Goal: Task Accomplishment & Management: Complete application form

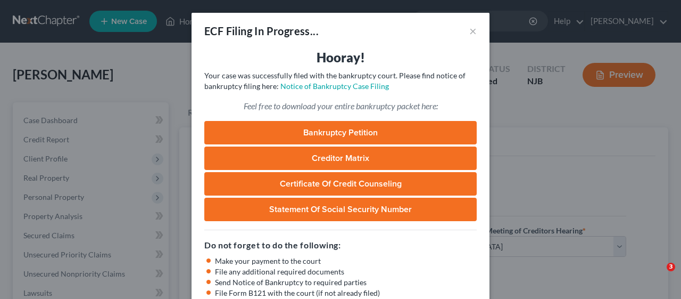
select select "3"
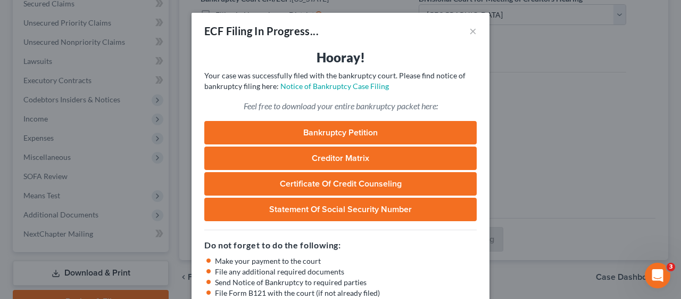
scroll to position [231, 0]
click at [373, 251] on h5 "Do not forget to do the following:" at bounding box center [340, 244] width 272 height 13
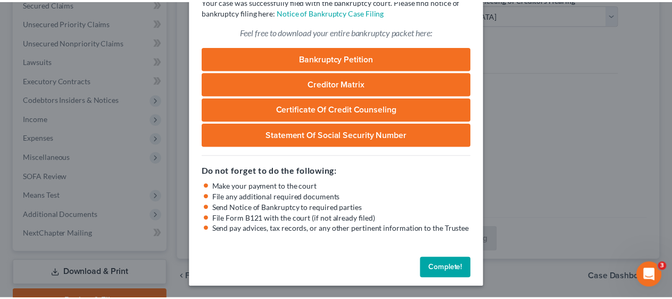
scroll to position [76, 0]
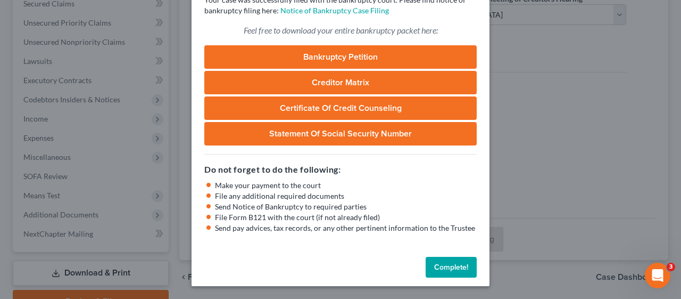
click at [449, 264] on button "Complete!" at bounding box center [451, 267] width 51 height 21
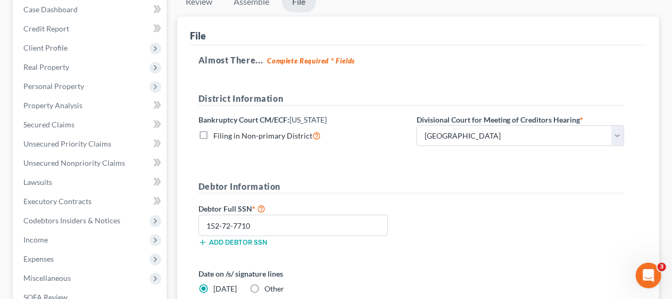
scroll to position [0, 0]
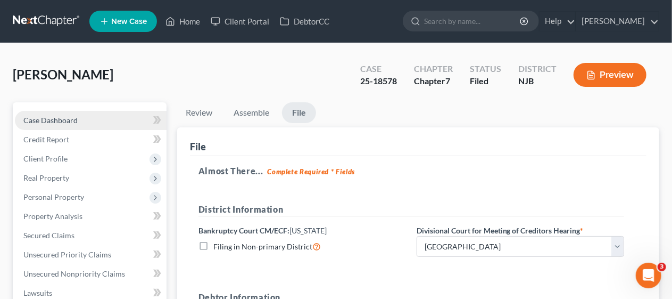
click at [88, 119] on link "Case Dashboard" at bounding box center [91, 120] width 152 height 19
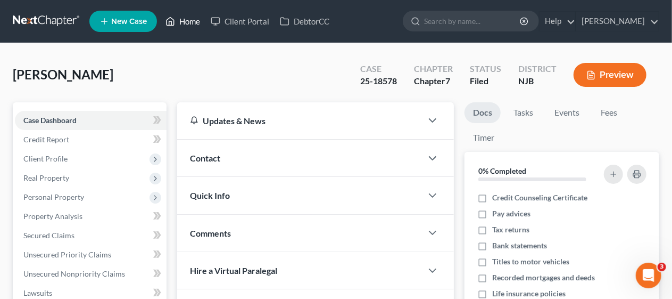
click at [192, 19] on link "Home" at bounding box center [182, 21] width 45 height 19
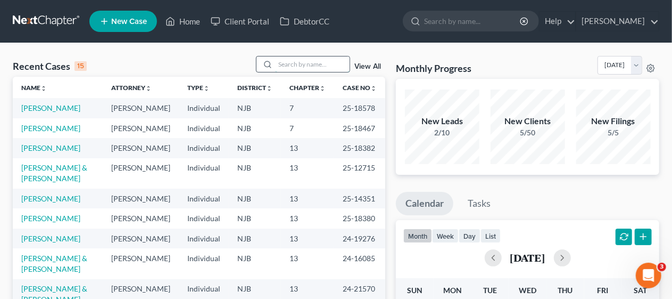
click at [280, 62] on input "search" at bounding box center [312, 63] width 75 height 15
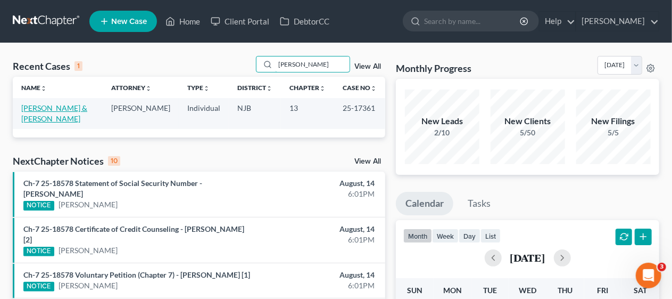
type input "[PERSON_NAME]"
click at [30, 110] on link "[PERSON_NAME] & [PERSON_NAME]" at bounding box center [54, 113] width 66 height 20
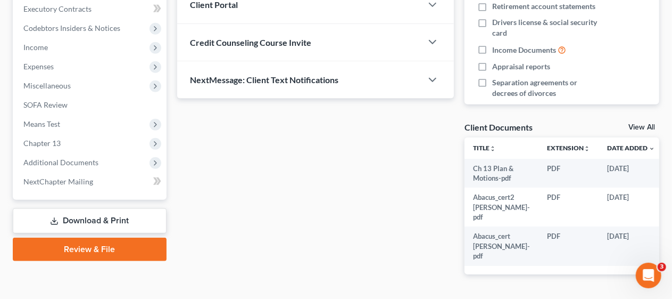
scroll to position [319, 0]
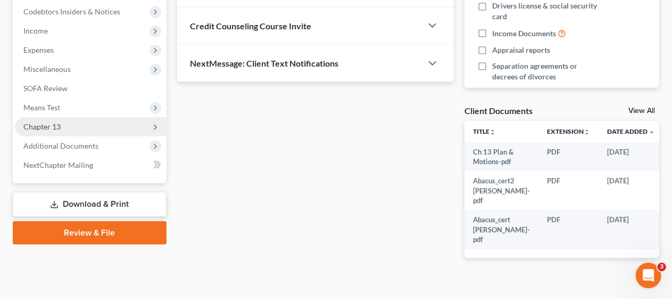
click at [124, 129] on span "Chapter 13" at bounding box center [91, 126] width 152 height 19
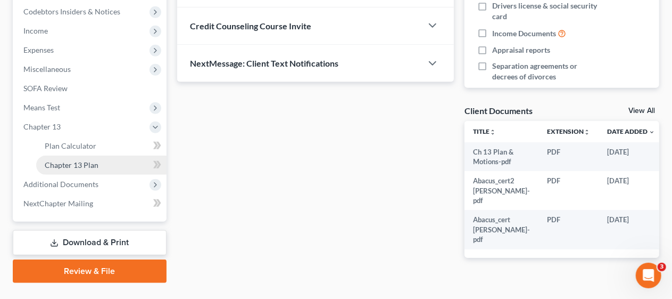
click at [137, 162] on link "Chapter 13 Plan" at bounding box center [101, 164] width 130 height 19
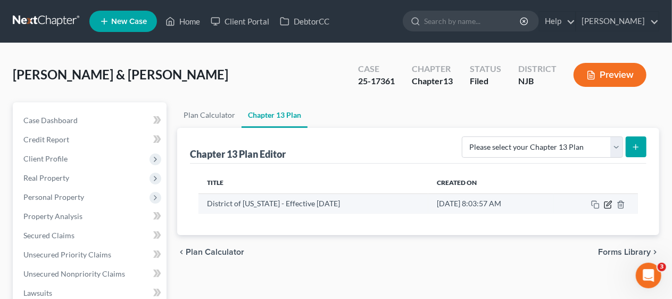
click at [608, 204] on icon "button" at bounding box center [608, 204] width 9 height 9
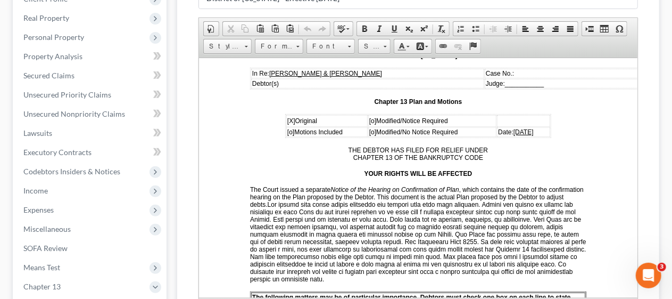
scroll to position [160, 0]
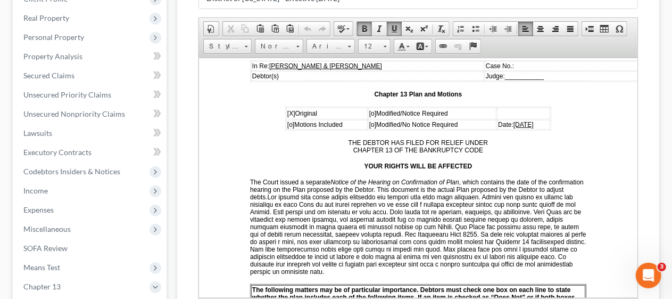
click at [369, 109] on span "[o]" at bounding box center [372, 112] width 7 height 7
click at [287, 110] on span "[X]" at bounding box center [291, 112] width 8 height 7
drag, startPoint x: 286, startPoint y: 111, endPoint x: 300, endPoint y: 103, distance: 15.7
click at [287, 111] on span "[X]" at bounding box center [291, 112] width 8 height 7
click at [189, 102] on div "Chapter 13 Plan Name District of [US_STATE] - Effective [DATE] Rich Text Editor…" at bounding box center [418, 167] width 482 height 398
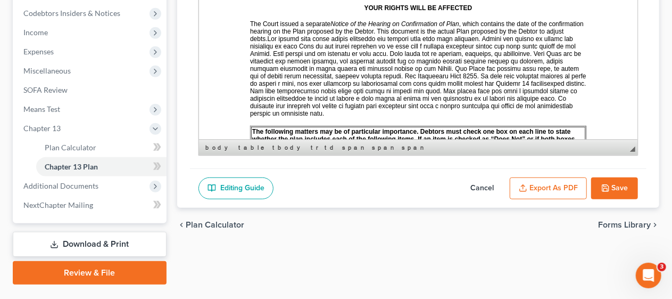
scroll to position [342, 0]
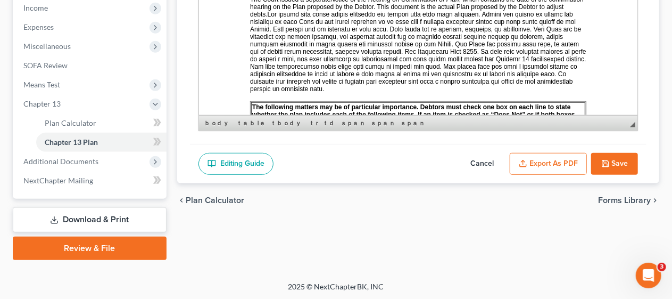
click at [479, 158] on button "Cancel" at bounding box center [482, 164] width 47 height 22
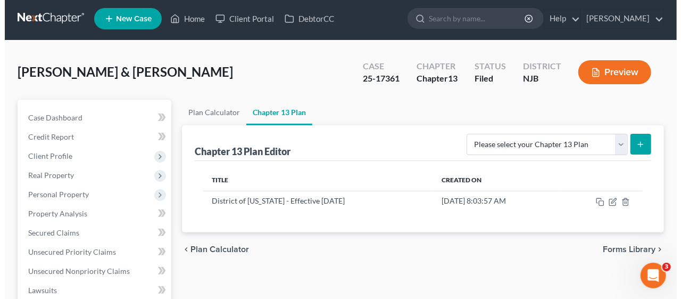
scroll to position [0, 0]
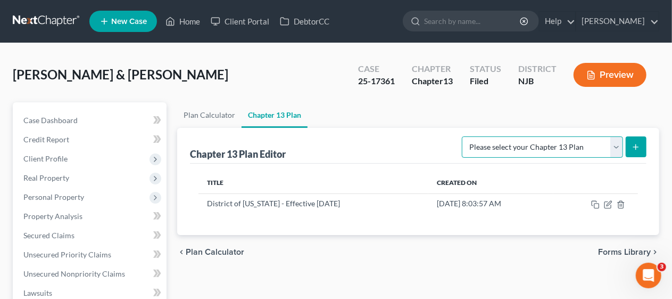
click at [616, 143] on select "Please select your Chapter 13 Plan District of [US_STATE] - Effective [DATE] Di…" at bounding box center [542, 146] width 161 height 21
select select "0"
click at [462, 136] on select "Please select your Chapter 13 Plan District of [US_STATE] - Effective [DATE] Di…" at bounding box center [542, 146] width 161 height 21
click at [634, 146] on icon "submit" at bounding box center [636, 147] width 9 height 9
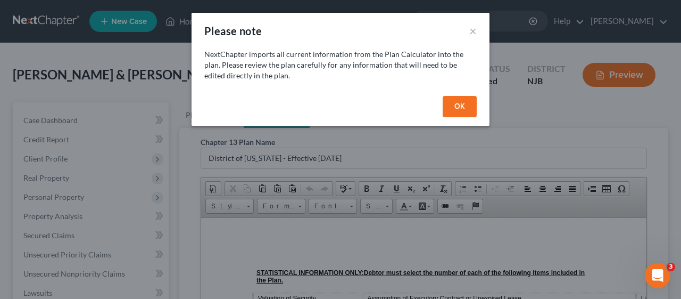
click at [448, 109] on button "OK" at bounding box center [460, 106] width 34 height 21
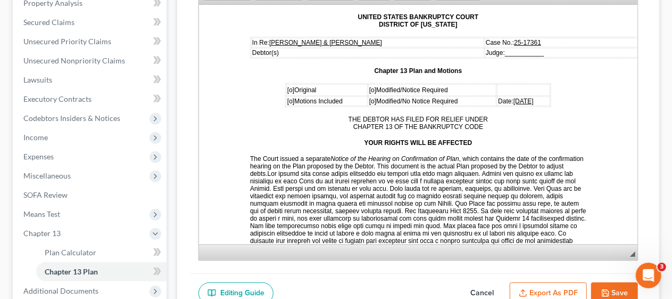
scroll to position [160, 0]
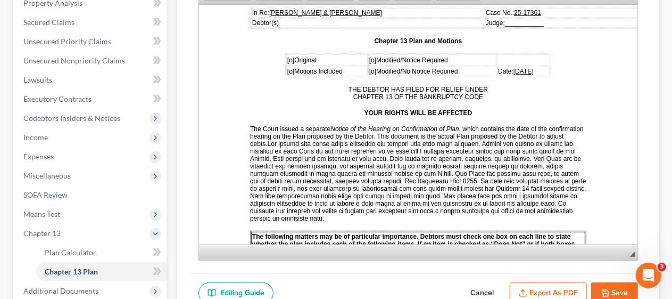
click at [369, 56] on span "[o]" at bounding box center [372, 59] width 7 height 7
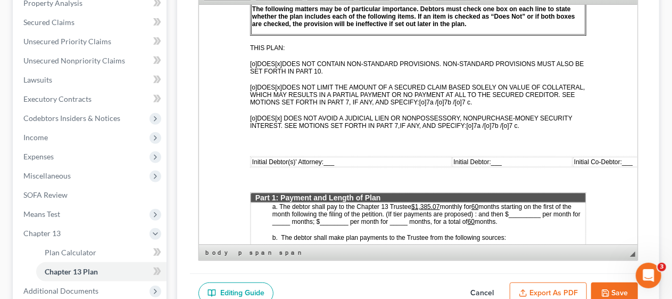
scroll to position [426, 0]
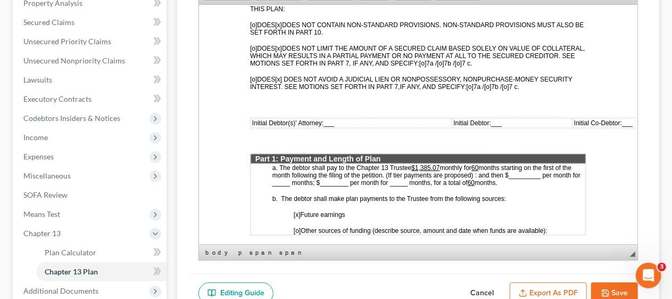
click at [324, 119] on span "Initial Debtor(s)' Attorney: ___" at bounding box center [293, 122] width 82 height 7
click at [504, 119] on span "___" at bounding box center [509, 122] width 11 height 7
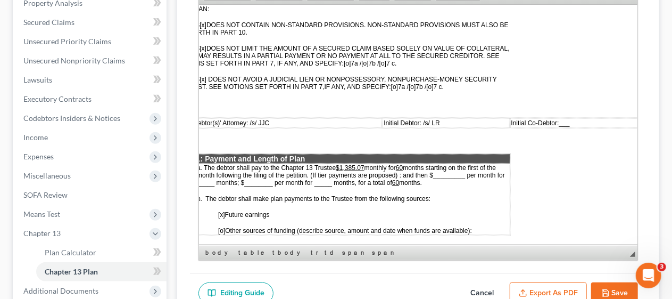
scroll to position [426, 89]
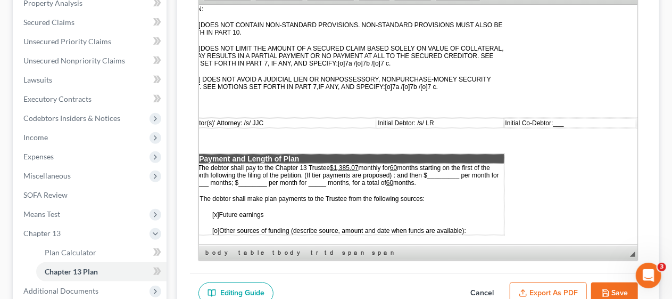
click at [553, 119] on span "___" at bounding box center [558, 122] width 11 height 7
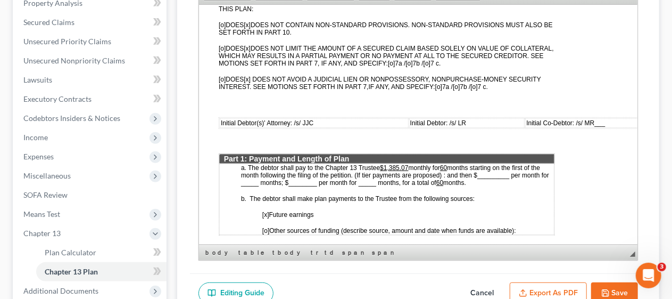
scroll to position [426, 0]
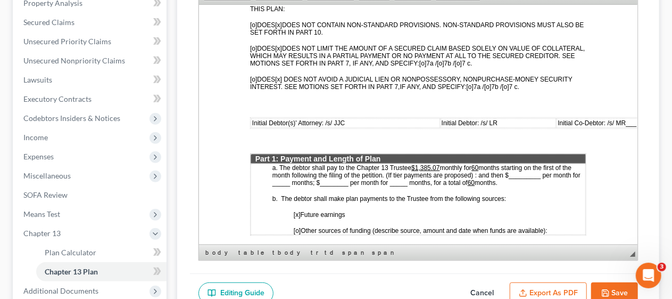
click at [441, 163] on span "monthly for" at bounding box center [455, 166] width 31 height 7
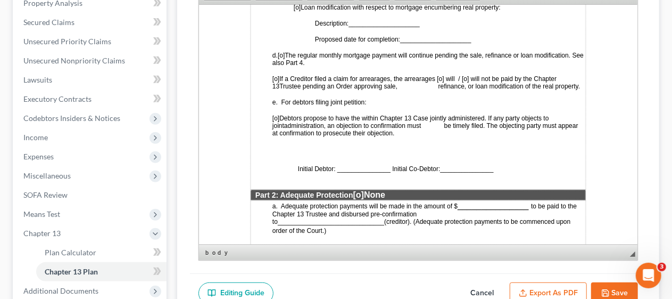
scroll to position [798, 0]
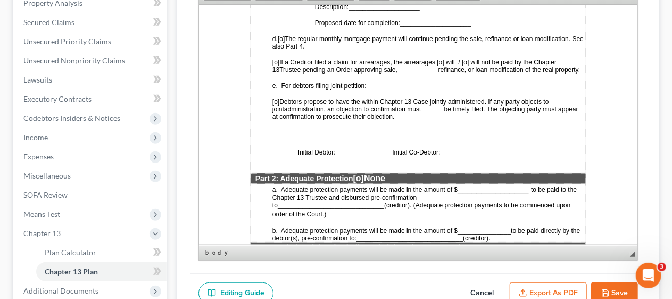
click at [279, 101] on span "[o]" at bounding box center [275, 100] width 7 height 7
click at [337, 148] on p "Initial Debtor: _______________ Initial Co-Debtor: _______________" at bounding box center [418, 151] width 334 height 10
click at [461, 149] on span "_______________" at bounding box center [483, 151] width 53 height 7
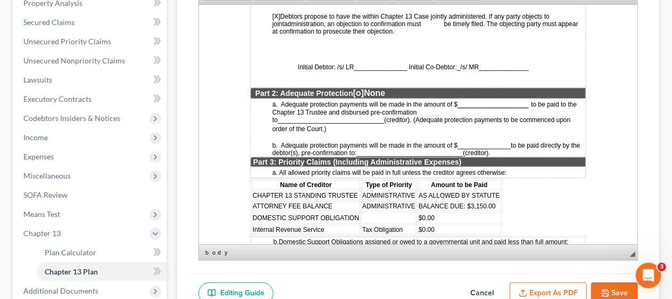
scroll to position [958, 0]
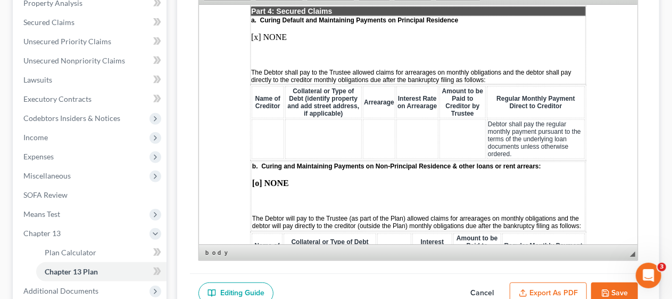
scroll to position [1224, 0]
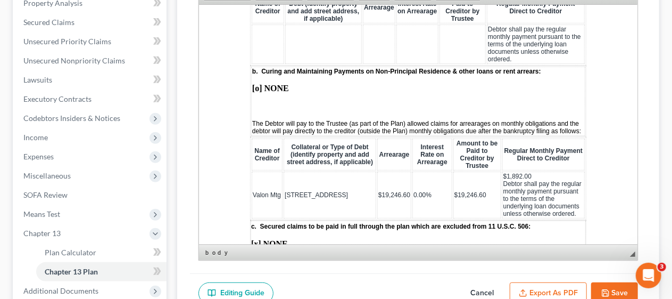
scroll to position [1330, 0]
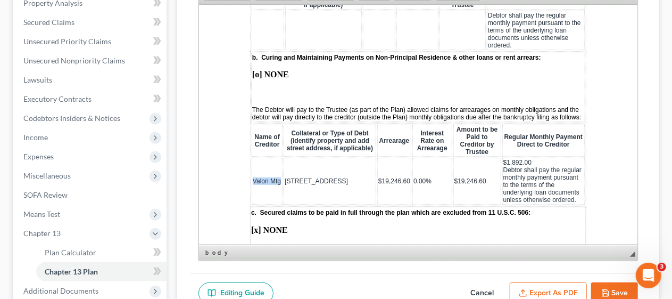
drag, startPoint x: 252, startPoint y: 180, endPoint x: 283, endPoint y: 181, distance: 30.9
click at [283, 181] on tr "[GEOGRAPHIC_DATA][STREET_ADDRESS] $19,246.60 0.00% $19,246.60 $1,892.00 Debtor …" at bounding box center [417, 180] width 333 height 47
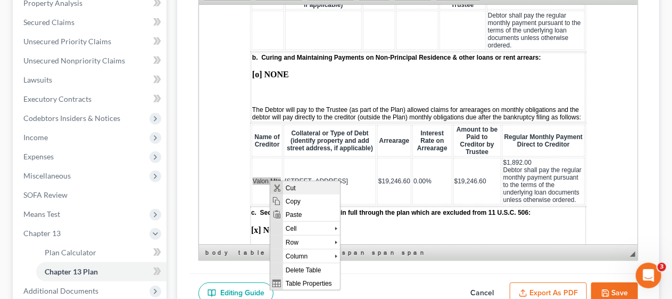
click at [291, 184] on span "Cut" at bounding box center [311, 187] width 57 height 13
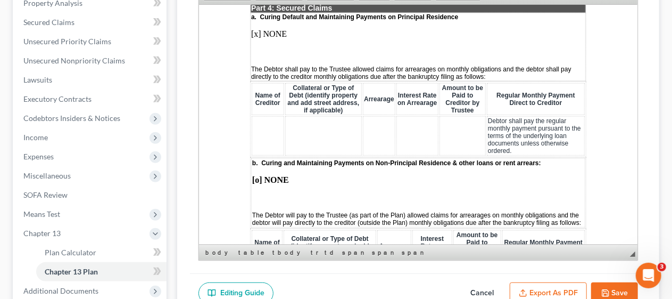
scroll to position [1224, 0]
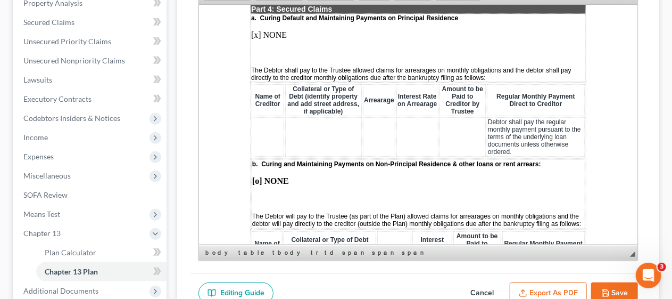
click at [254, 123] on td at bounding box center [267, 136] width 32 height 39
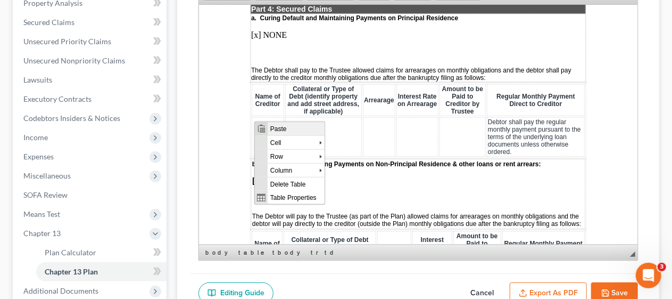
click at [263, 125] on span "Context Menu Options" at bounding box center [261, 129] width 9 height 9
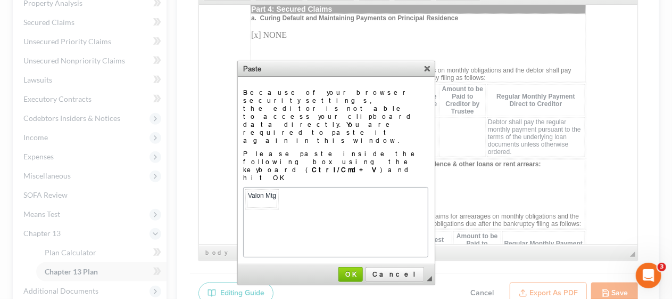
scroll to position [0, 0]
click at [362, 270] on span "OK" at bounding box center [351, 274] width 22 height 8
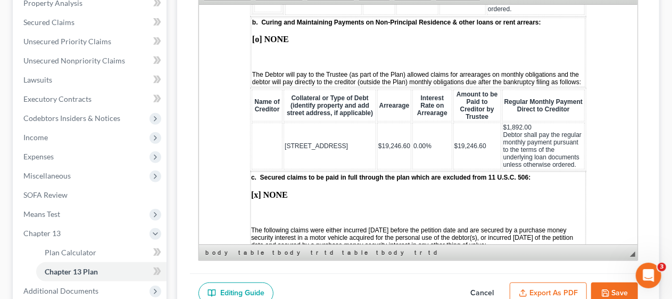
scroll to position [1384, 0]
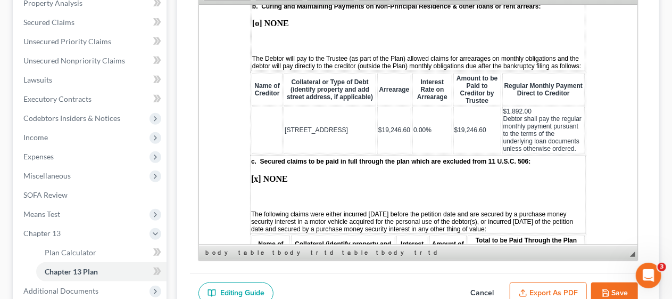
drag, startPoint x: 285, startPoint y: 128, endPoint x: 343, endPoint y: 128, distance: 57.5
click at [343, 128] on td "[STREET_ADDRESS]" at bounding box center [329, 129] width 93 height 47
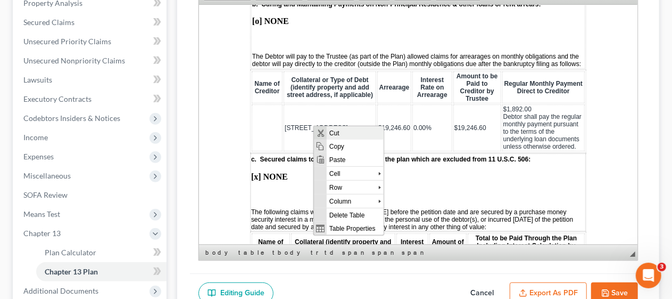
click at [329, 133] on span "Cut" at bounding box center [354, 132] width 57 height 13
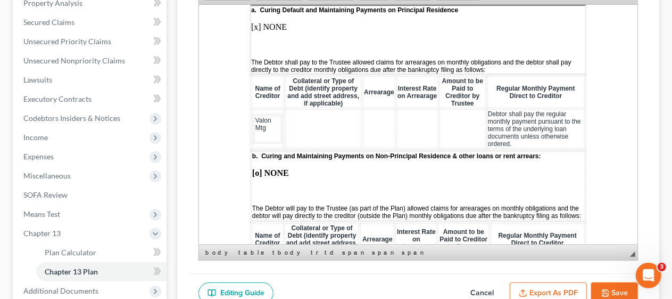
scroll to position [1224, 0]
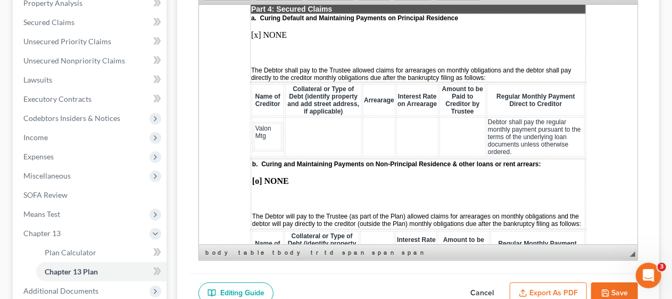
click at [292, 119] on td at bounding box center [323, 136] width 77 height 39
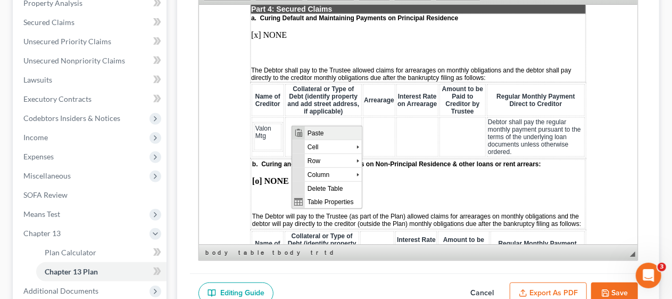
click at [316, 132] on span "Paste" at bounding box center [332, 132] width 57 height 13
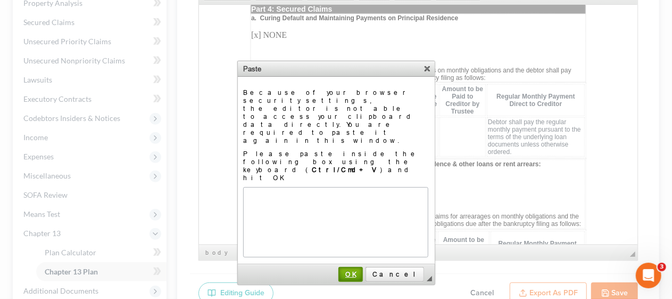
click at [363, 267] on link "OK" at bounding box center [350, 274] width 24 height 15
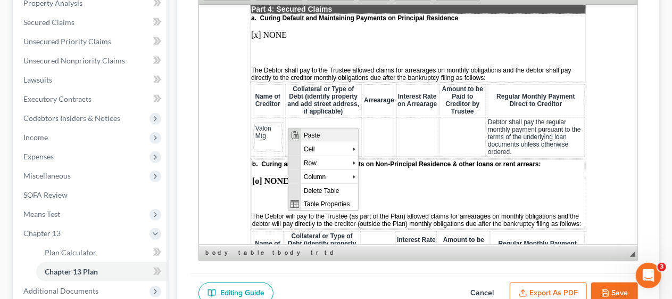
click at [308, 133] on span "Paste" at bounding box center [329, 134] width 57 height 13
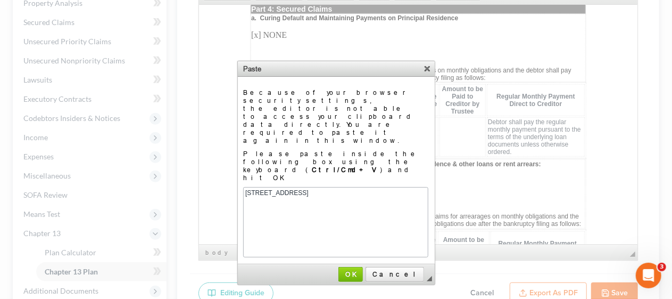
scroll to position [0, 0]
click at [362, 270] on span "OK" at bounding box center [350, 274] width 23 height 8
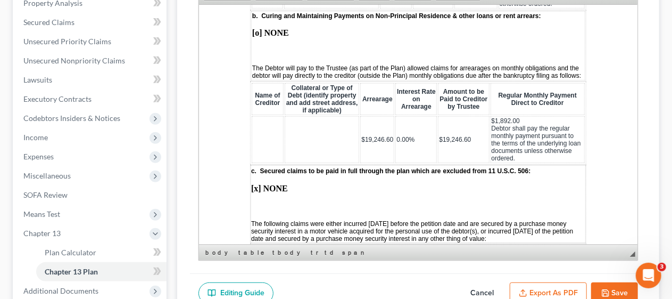
scroll to position [1384, 0]
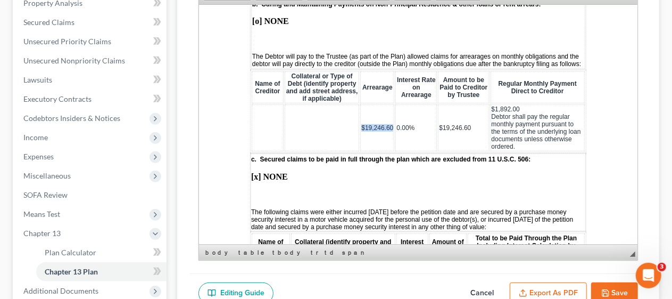
drag, startPoint x: 358, startPoint y: 127, endPoint x: 390, endPoint y: 131, distance: 32.2
click at [390, 131] on td "$19,246.60" at bounding box center [377, 127] width 34 height 47
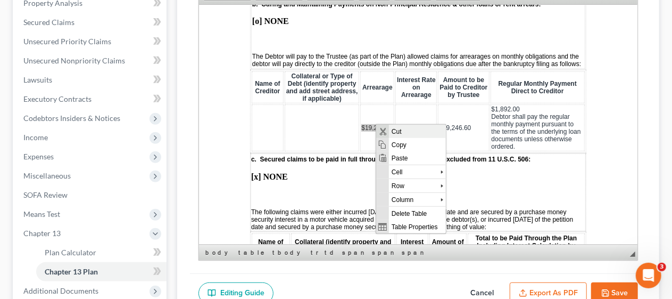
click at [392, 130] on span "Cut" at bounding box center [416, 131] width 57 height 13
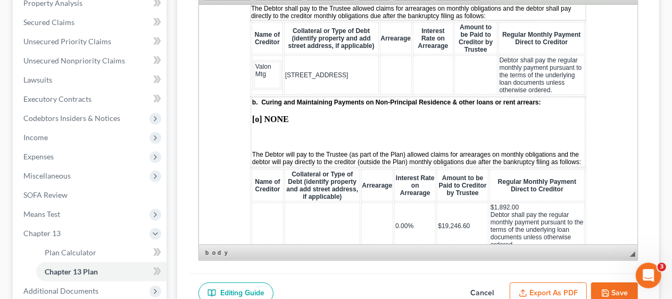
scroll to position [1224, 0]
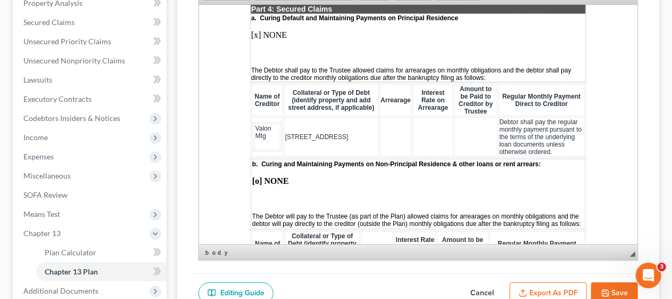
click at [379, 124] on td at bounding box center [395, 136] width 32 height 39
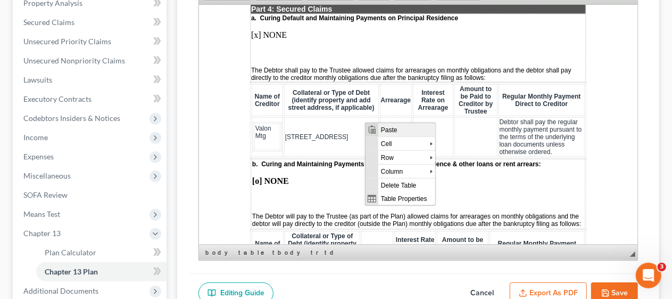
click at [384, 130] on span "Paste" at bounding box center [406, 129] width 57 height 13
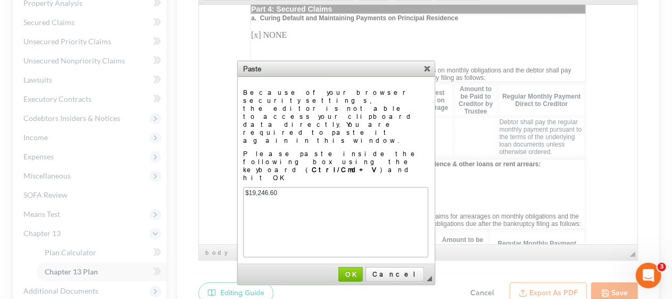
scroll to position [0, 0]
click at [363, 267] on link "OK" at bounding box center [350, 274] width 24 height 15
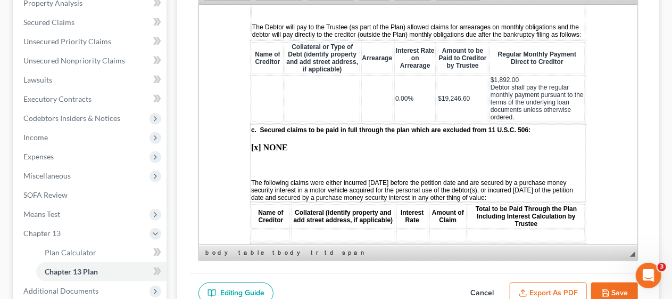
scroll to position [1437, 0]
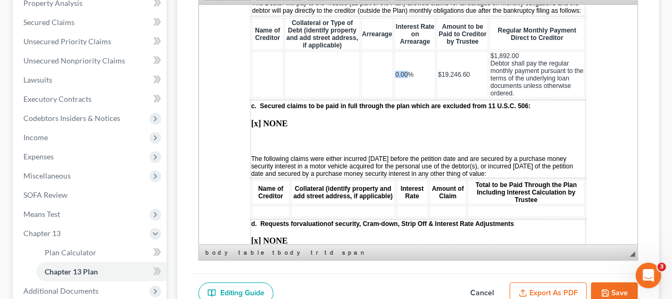
drag, startPoint x: 392, startPoint y: 73, endPoint x: 407, endPoint y: 73, distance: 14.9
click at [407, 73] on span "0.00%" at bounding box center [404, 73] width 18 height 7
click at [402, 61] on td "0.00%" at bounding box center [415, 74] width 42 height 47
drag, startPoint x: 391, startPoint y: 72, endPoint x: 415, endPoint y: 73, distance: 24.0
click at [415, 73] on td "0.00%" at bounding box center [415, 74] width 42 height 47
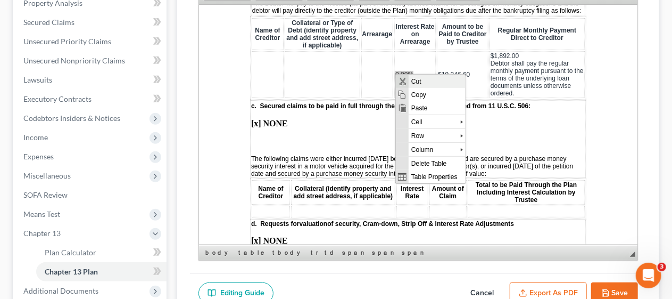
click at [412, 81] on span "Cut" at bounding box center [436, 81] width 57 height 13
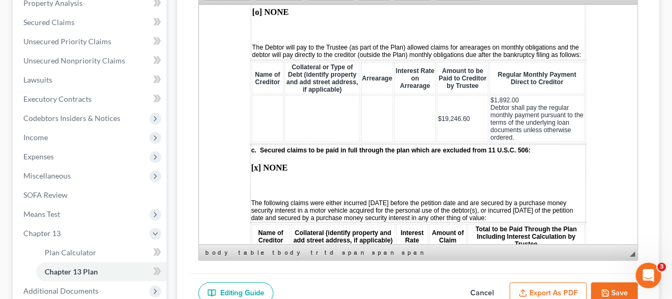
scroll to position [1224, 0]
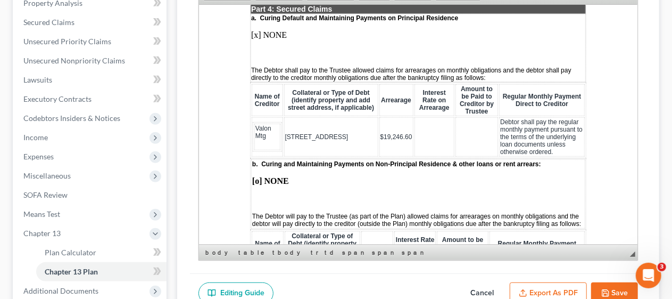
click at [414, 126] on td at bounding box center [434, 136] width 40 height 39
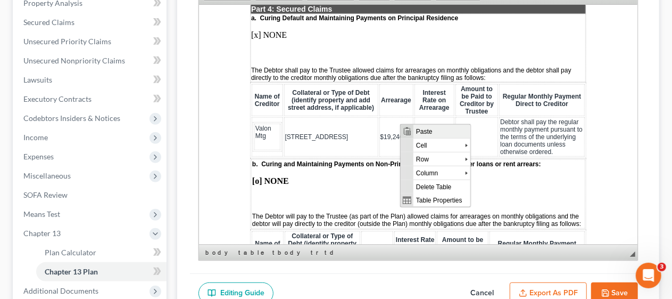
click at [415, 132] on span "Paste" at bounding box center [441, 131] width 57 height 13
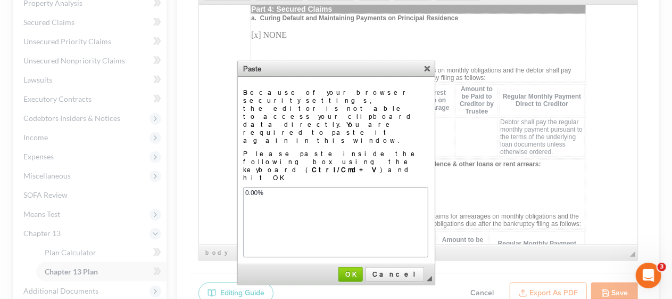
scroll to position [0, 0]
click at [362, 270] on span "OK" at bounding box center [351, 274] width 22 height 8
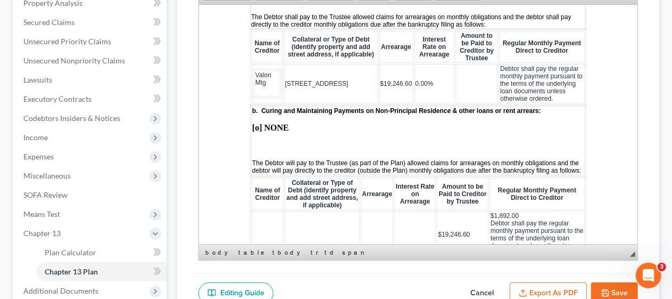
scroll to position [1330, 0]
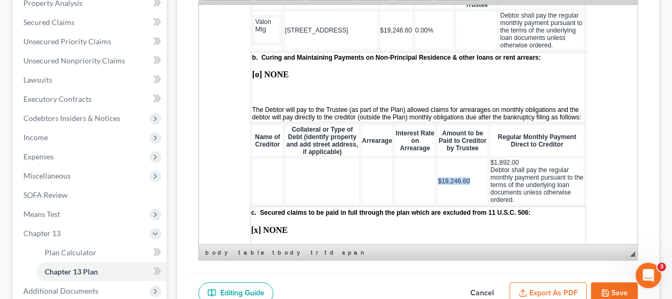
drag, startPoint x: 433, startPoint y: 178, endPoint x: 475, endPoint y: 178, distance: 42.0
click at [475, 178] on td "$19,246.60" at bounding box center [462, 180] width 52 height 47
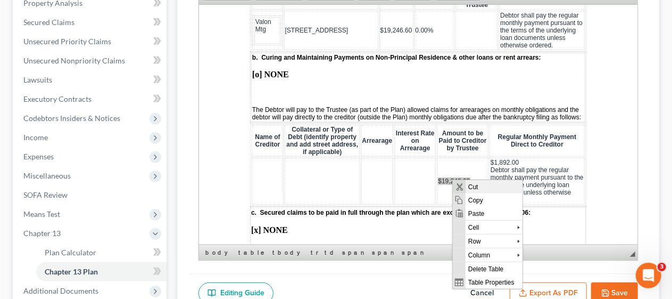
click at [469, 187] on span "Cut" at bounding box center [493, 186] width 57 height 13
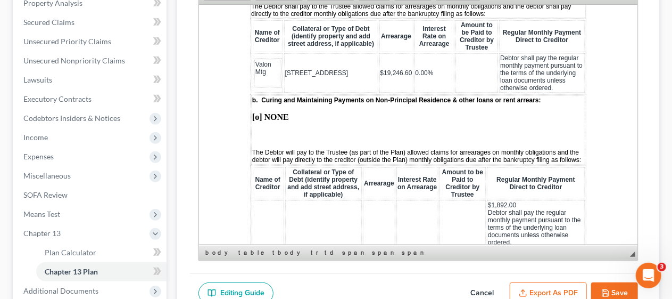
scroll to position [1171, 0]
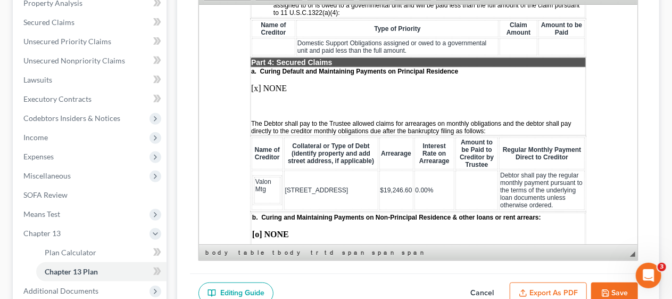
click at [455, 178] on td at bounding box center [476, 189] width 43 height 39
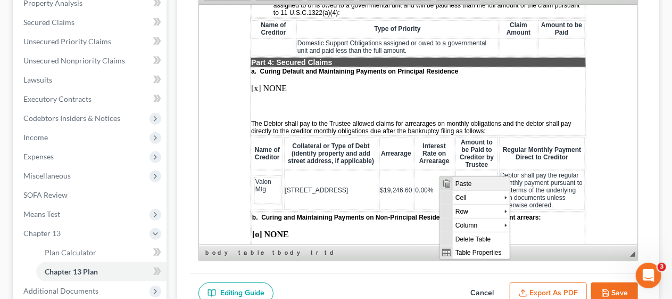
click at [453, 183] on span "Paste" at bounding box center [480, 183] width 57 height 13
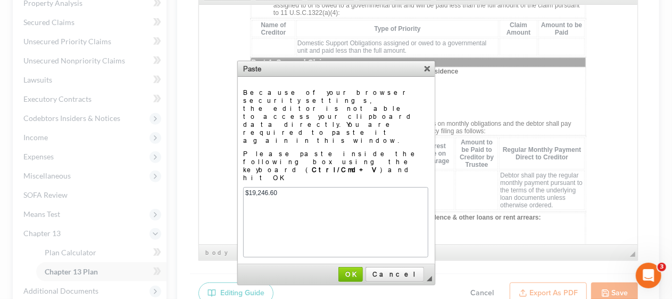
scroll to position [0, 0]
click at [362, 270] on span "OK" at bounding box center [351, 274] width 22 height 8
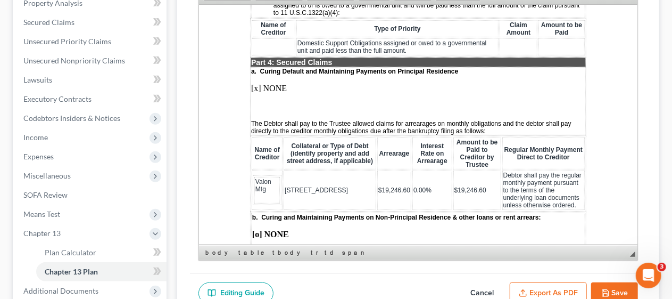
click at [285, 84] on p "[x] NONE" at bounding box center [418, 88] width 334 height 10
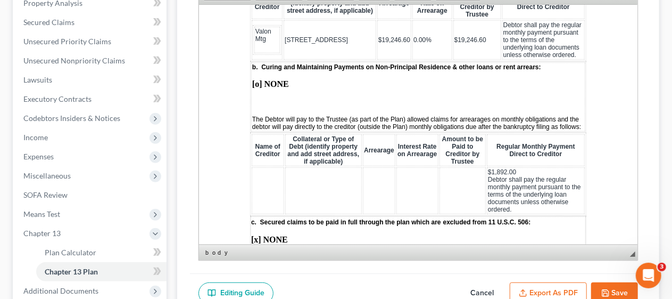
scroll to position [1330, 0]
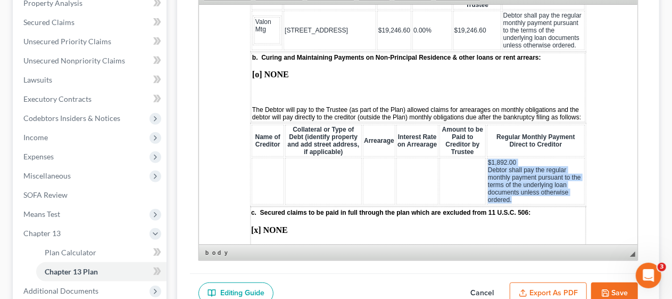
drag, startPoint x: 482, startPoint y: 162, endPoint x: 529, endPoint y: 201, distance: 60.9
click at [529, 201] on td "$1,892.00 Debtor shall pay the regular monthly payment pursuant to the terms of…" at bounding box center [535, 180] width 98 height 47
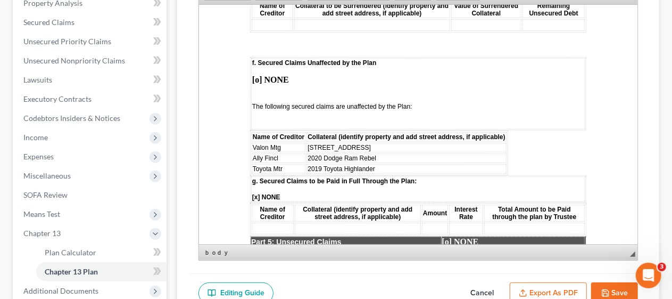
scroll to position [1863, 0]
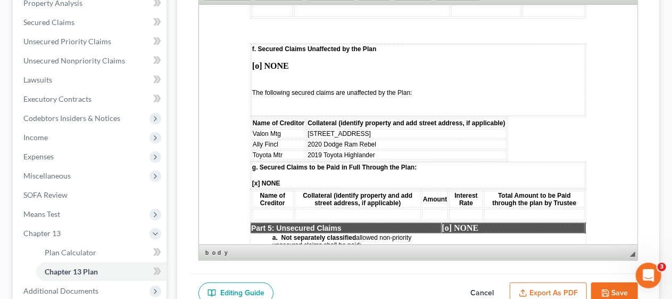
click at [371, 128] on td "[STREET_ADDRESS]" at bounding box center [406, 133] width 200 height 10
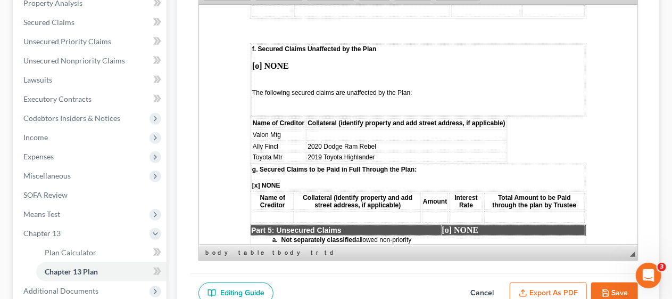
click at [287, 134] on td "Valon Mtg" at bounding box center [278, 134] width 54 height 12
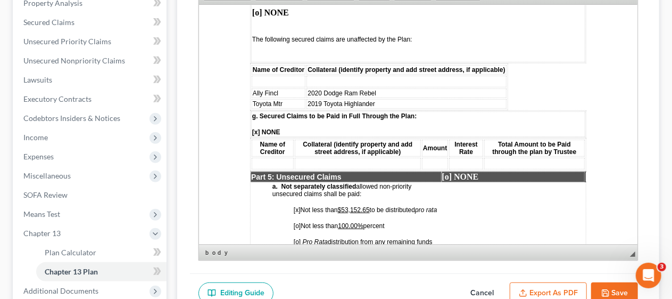
scroll to position [1969, 0]
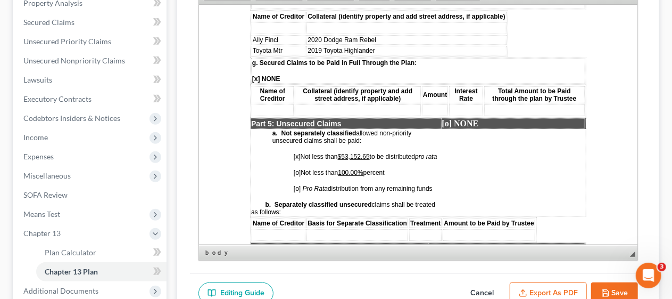
click at [298, 173] on span "[o]" at bounding box center [296, 171] width 7 height 7
click at [298, 152] on span "[x]" at bounding box center [296, 155] width 7 height 7
click at [369, 153] on u "$53,152.65" at bounding box center [353, 155] width 32 height 7
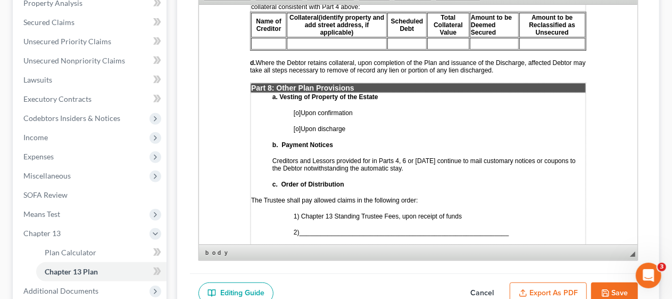
scroll to position [2661, 0]
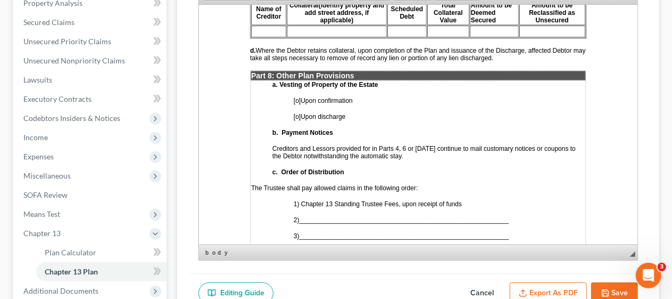
click at [297, 96] on span "[o]" at bounding box center [296, 99] width 7 height 7
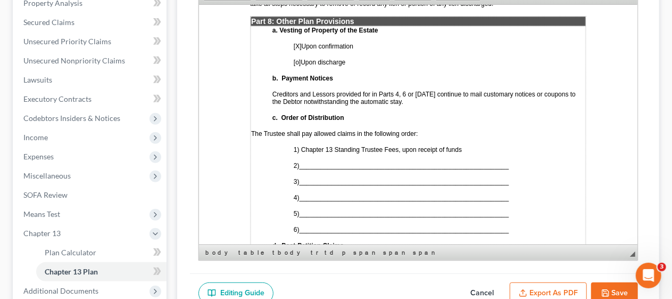
scroll to position [2767, 0]
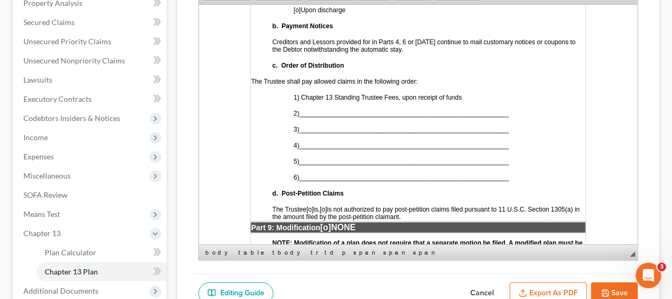
click at [314, 109] on span "___________________________________________________________" at bounding box center [404, 112] width 210 height 7
click at [326, 205] on span "[o]" at bounding box center [322, 208] width 7 height 7
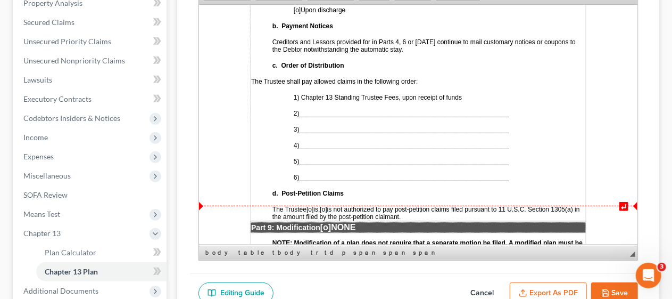
click at [326, 205] on span "[o]" at bounding box center [322, 208] width 7 height 7
click at [312, 109] on span "___________________________________________________________" at bounding box center [404, 112] width 210 height 7
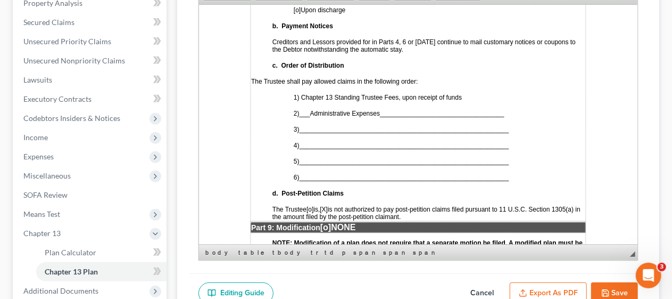
click at [312, 125] on span "___________________________________________________________" at bounding box center [404, 128] width 210 height 7
click at [314, 141] on span "___________________________________________________________" at bounding box center [404, 144] width 210 height 7
click at [312, 157] on span "___________________________________________________________" at bounding box center [404, 160] width 210 height 7
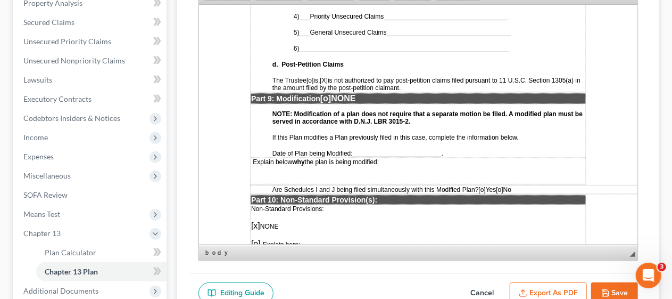
scroll to position [2927, 0]
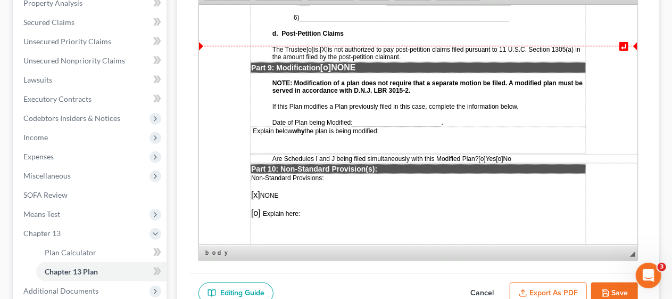
click at [364, 62] on p "Part 9: Modification [o] NONE" at bounding box center [418, 67] width 334 height 10
click at [330, 62] on span "[o]" at bounding box center [325, 66] width 11 height 9
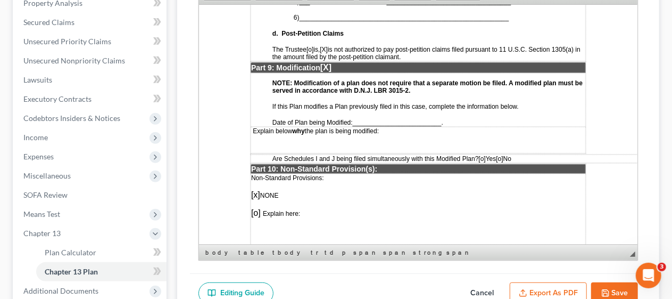
click at [362, 118] on span "_________________________" at bounding box center [396, 121] width 89 height 7
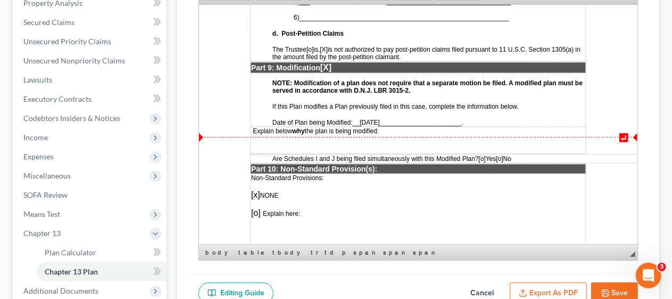
click at [258, 126] on td "Explain below why the plan is being modified:" at bounding box center [417, 139] width 335 height 27
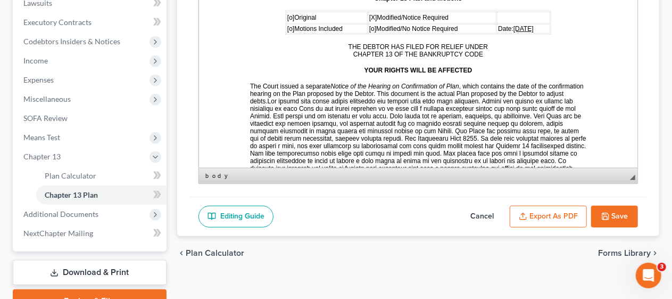
scroll to position [319, 0]
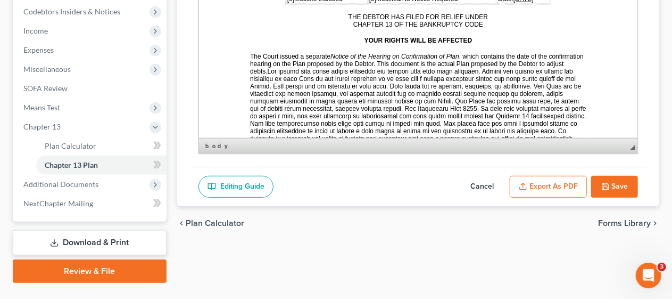
click at [618, 180] on button "Save" at bounding box center [614, 187] width 47 height 22
select select "0"
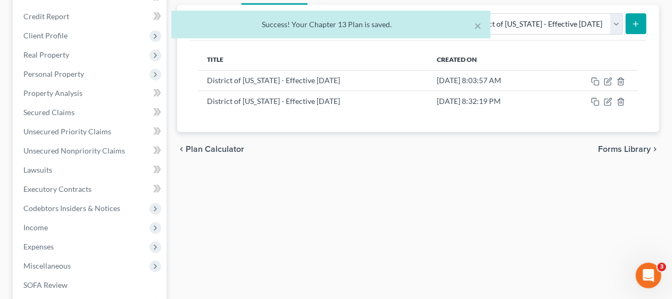
scroll to position [106, 0]
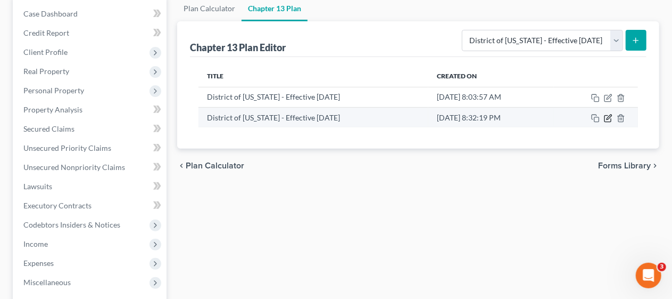
click at [610, 117] on icon "button" at bounding box center [609, 116] width 5 height 5
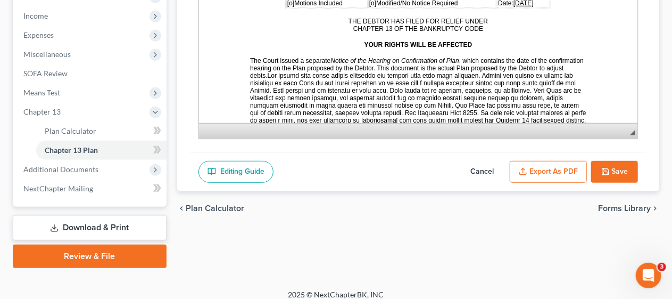
scroll to position [342, 0]
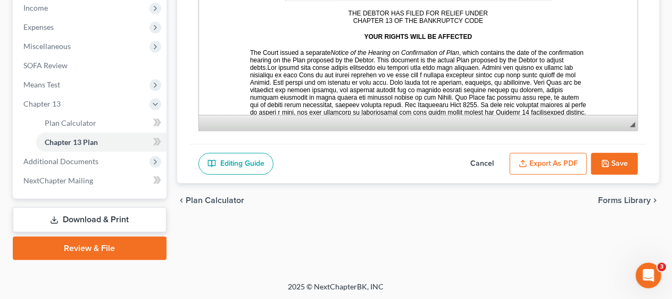
click at [536, 161] on button "Export as PDF" at bounding box center [548, 164] width 77 height 22
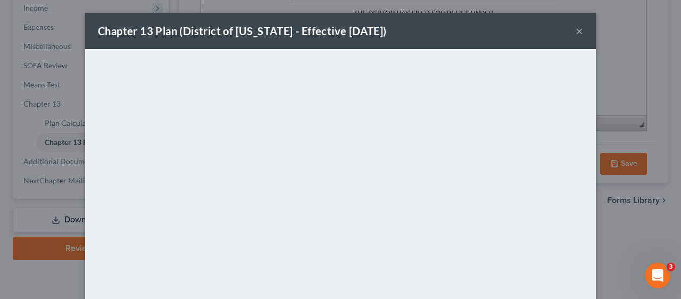
click at [576, 29] on button "×" at bounding box center [579, 30] width 7 height 13
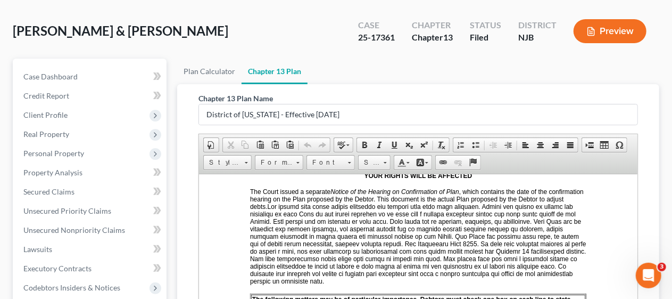
scroll to position [0, 0]
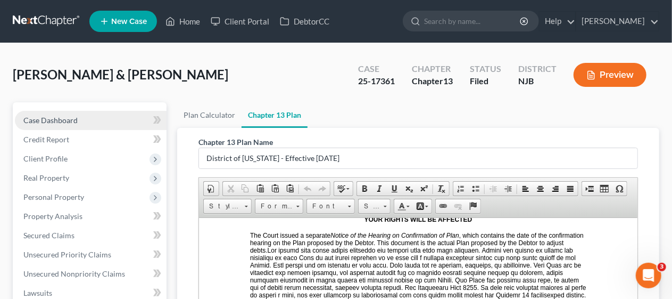
click at [81, 115] on link "Case Dashboard" at bounding box center [91, 120] width 152 height 19
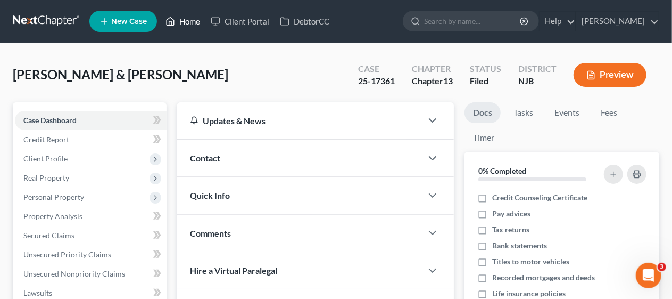
click at [192, 21] on link "Home" at bounding box center [182, 21] width 45 height 19
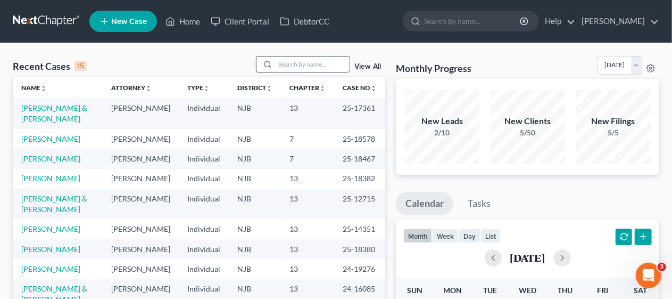
click at [279, 62] on input "search" at bounding box center [312, 63] width 75 height 15
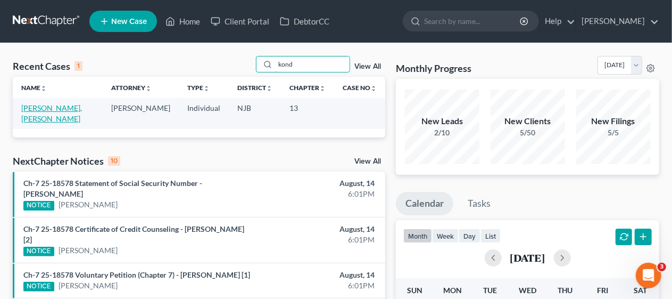
type input "kond"
click at [77, 107] on link "[PERSON_NAME], [PERSON_NAME]" at bounding box center [51, 113] width 61 height 20
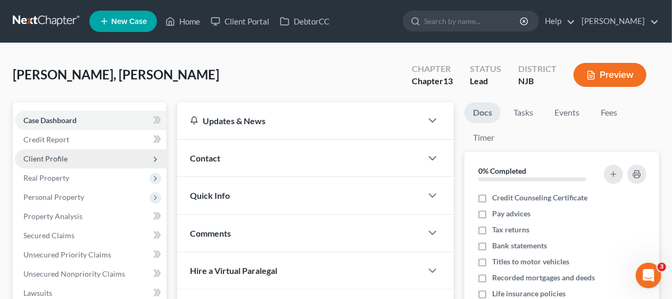
click at [109, 159] on span "Client Profile" at bounding box center [91, 158] width 152 height 19
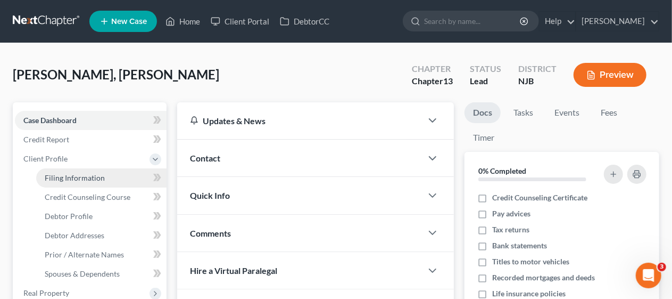
click at [104, 174] on link "Filing Information" at bounding box center [101, 177] width 130 height 19
select select "1"
select select "0"
select select "3"
select select "51"
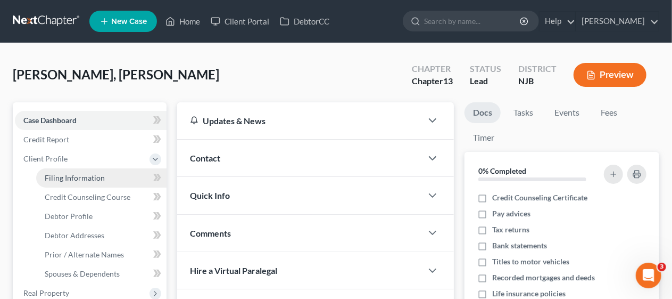
select select "0"
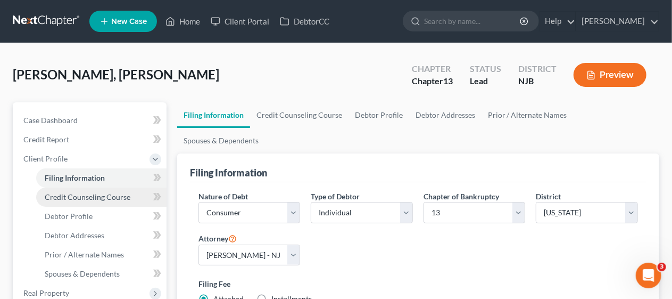
click at [112, 193] on span "Credit Counseling Course" at bounding box center [88, 196] width 86 height 9
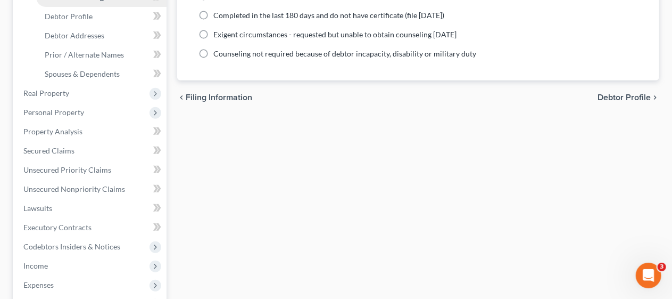
scroll to position [213, 0]
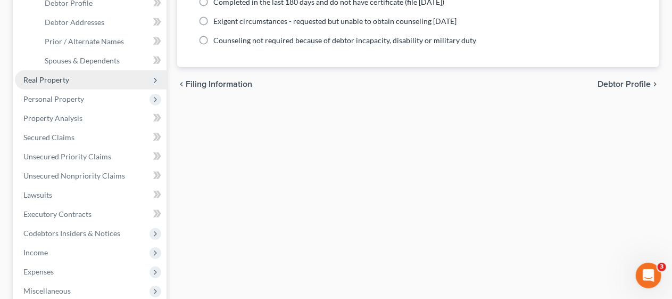
click at [80, 77] on span "Real Property" at bounding box center [91, 79] width 152 height 19
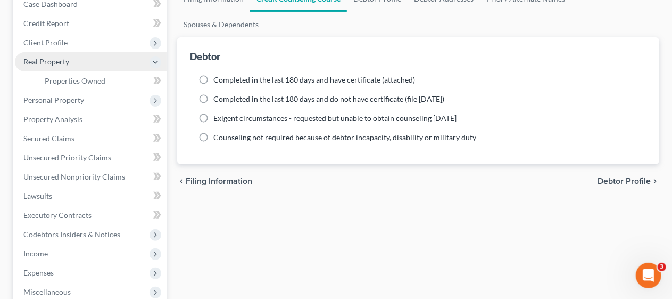
scroll to position [106, 0]
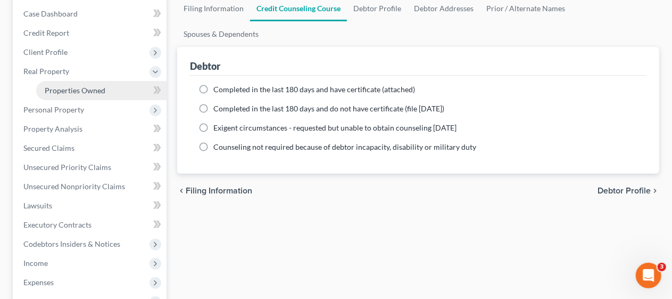
click at [98, 89] on span "Properties Owned" at bounding box center [75, 90] width 61 height 9
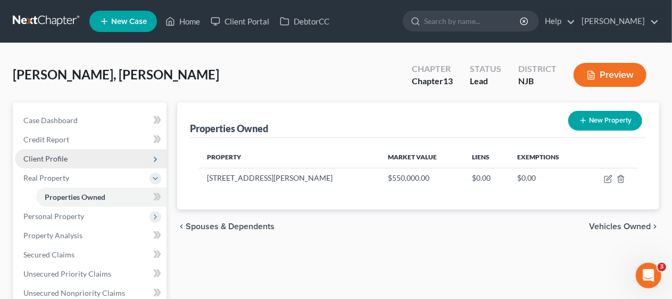
scroll to position [53, 0]
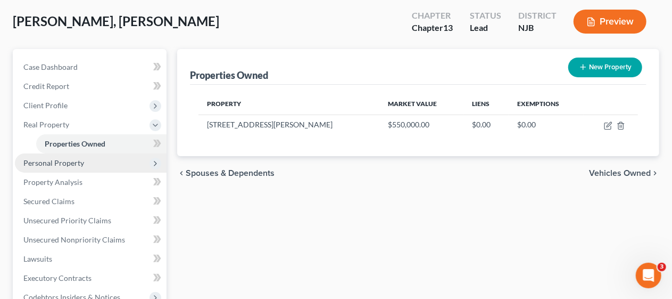
click at [117, 154] on span "Personal Property" at bounding box center [91, 162] width 152 height 19
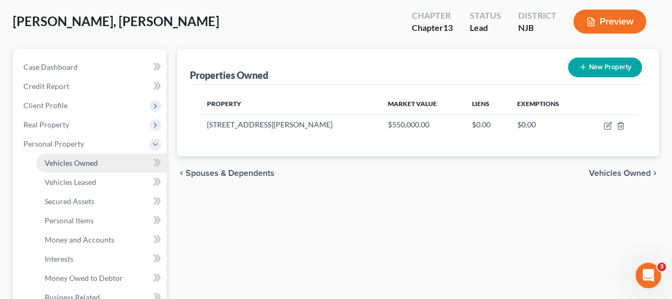
click at [115, 157] on link "Vehicles Owned" at bounding box center [101, 162] width 130 height 19
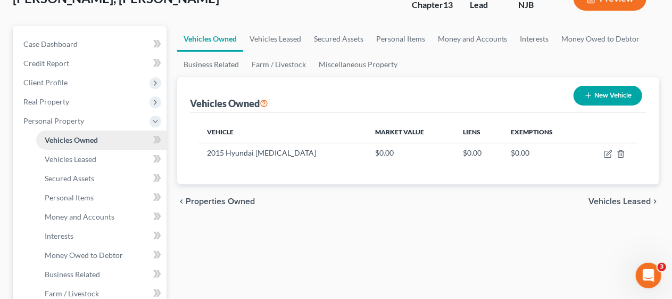
scroll to position [106, 0]
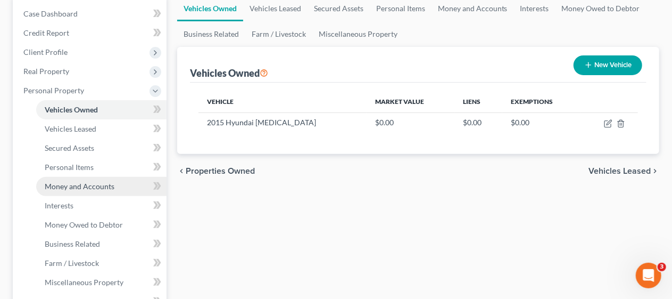
click at [101, 182] on span "Money and Accounts" at bounding box center [80, 185] width 70 height 9
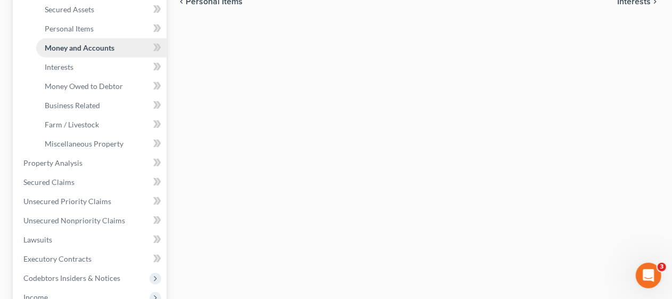
scroll to position [266, 0]
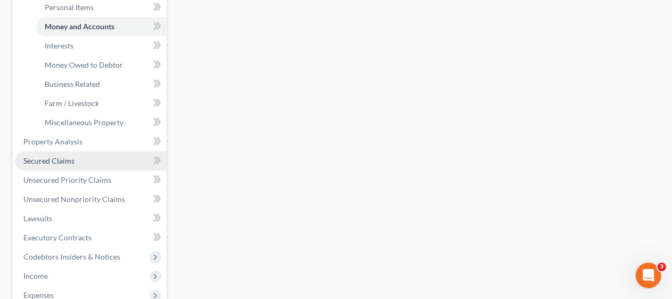
click at [102, 161] on link "Secured Claims" at bounding box center [91, 160] width 152 height 19
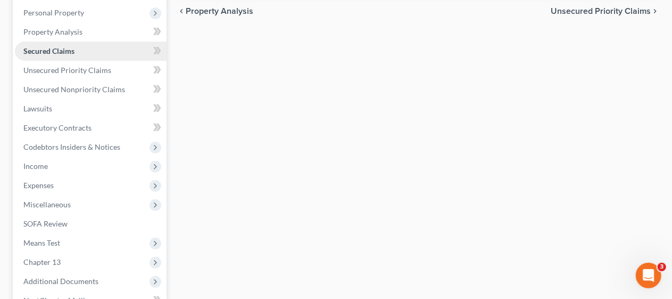
scroll to position [213, 0]
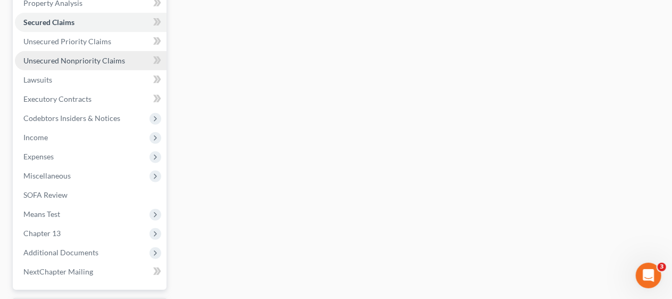
click at [111, 59] on span "Unsecured Nonpriority Claims" at bounding box center [74, 60] width 102 height 9
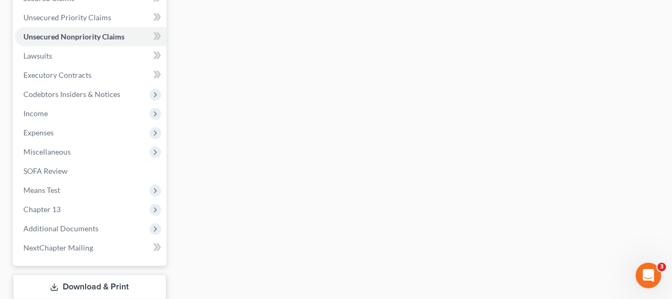
scroll to position [266, 0]
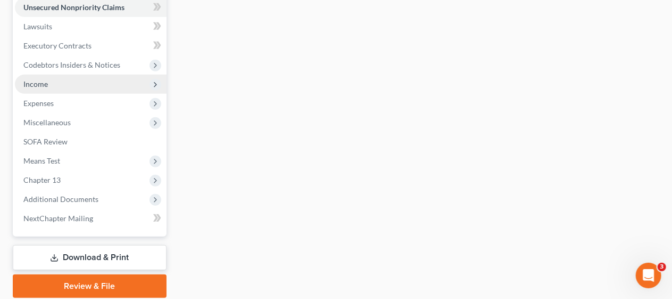
click at [114, 82] on span "Income" at bounding box center [91, 84] width 152 height 19
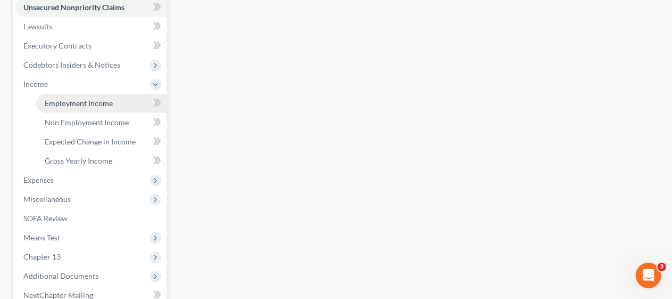
click at [115, 101] on link "Employment Income" at bounding box center [101, 103] width 130 height 19
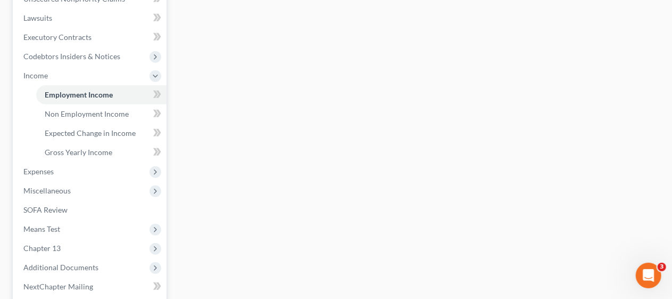
scroll to position [319, 0]
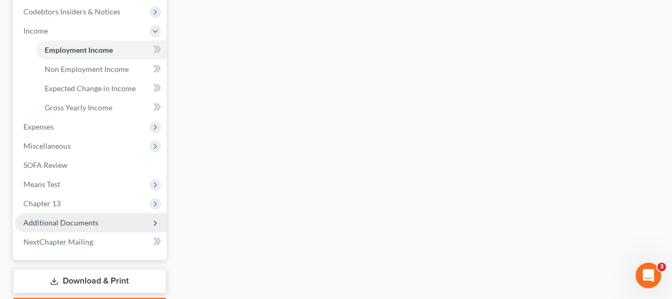
click at [121, 221] on span "Additional Documents" at bounding box center [91, 222] width 152 height 19
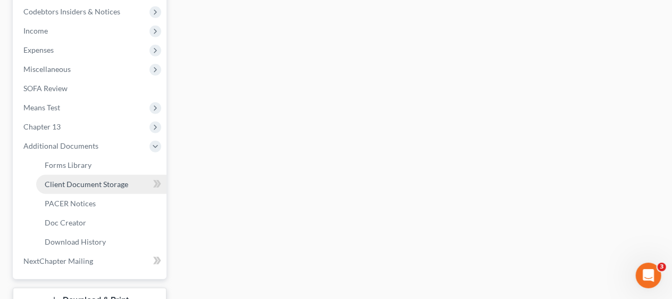
click at [120, 182] on span "Client Document Storage" at bounding box center [87, 183] width 84 height 9
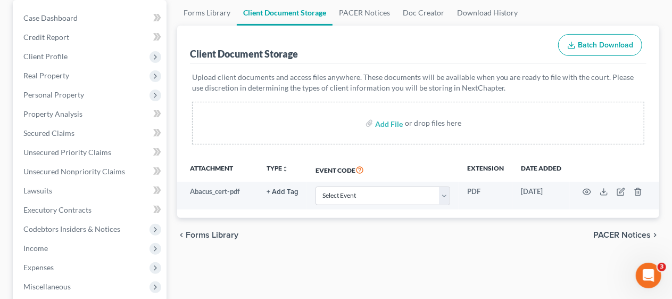
scroll to position [106, 0]
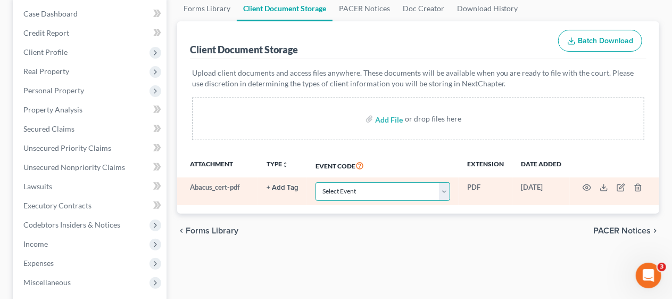
click at [445, 189] on select "Select Event 20 Largest Unsecured Creditors Amended Attorney Compensation State…" at bounding box center [383, 191] width 135 height 19
select select "9"
click at [316, 182] on select "Select Event 20 Largest Unsecured Creditors Amended Attorney Compensation State…" at bounding box center [383, 191] width 135 height 19
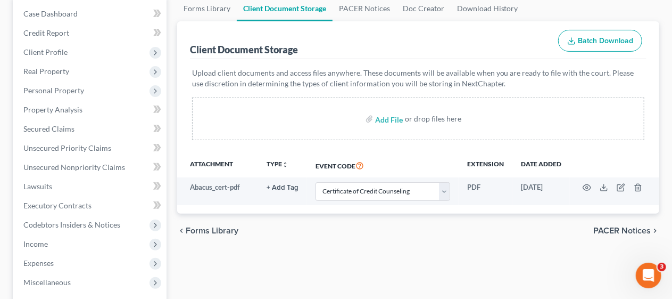
click at [326, 238] on div "chevron_left Forms Library PACER Notices chevron_right" at bounding box center [418, 230] width 482 height 34
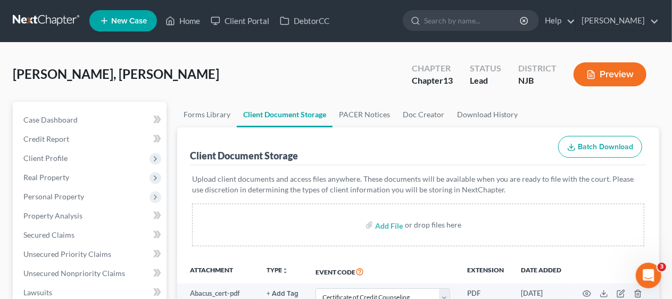
scroll to position [0, 0]
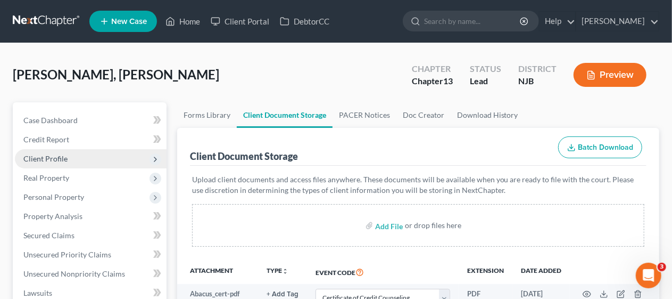
click at [136, 158] on span "Client Profile" at bounding box center [91, 158] width 152 height 19
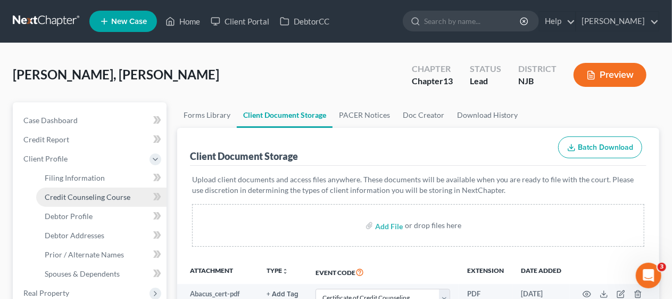
click at [137, 198] on link "Credit Counseling Course" at bounding box center [101, 196] width 130 height 19
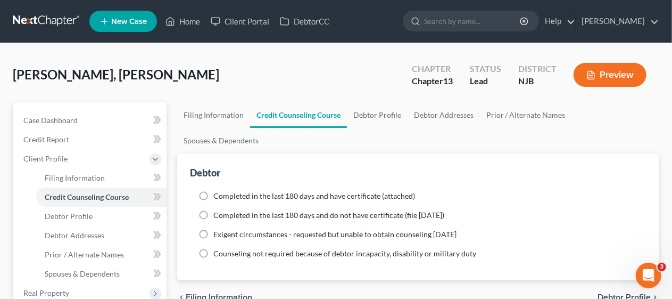
click at [213, 191] on label "Completed in the last 180 days and have certificate (attached)" at bounding box center [314, 196] width 202 height 11
click at [218, 191] on input "Completed in the last 180 days and have certificate (attached)" at bounding box center [221, 194] width 7 height 7
radio input "true"
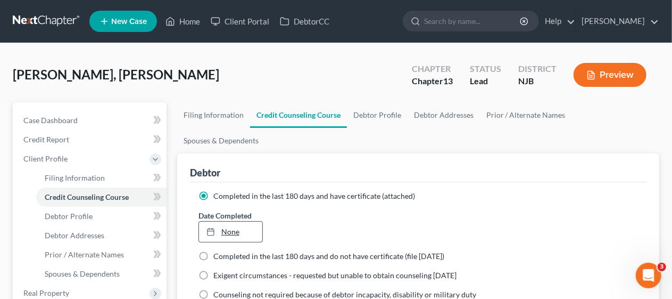
click at [229, 221] on link "None" at bounding box center [230, 231] width 63 height 20
type input "[DATE]"
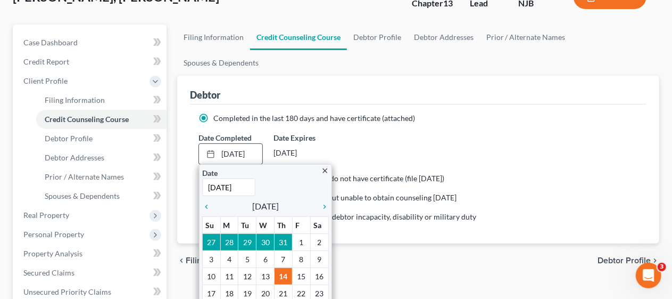
scroll to position [106, 0]
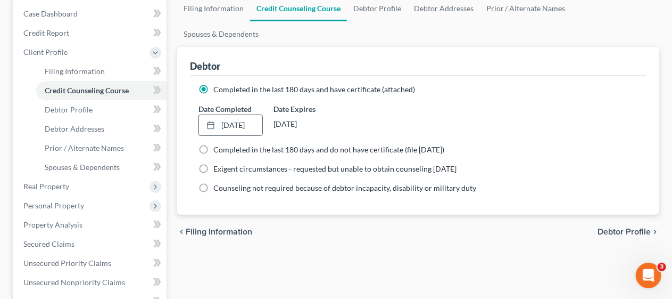
click at [614, 227] on span "Debtor Profile" at bounding box center [624, 231] width 53 height 9
select select "0"
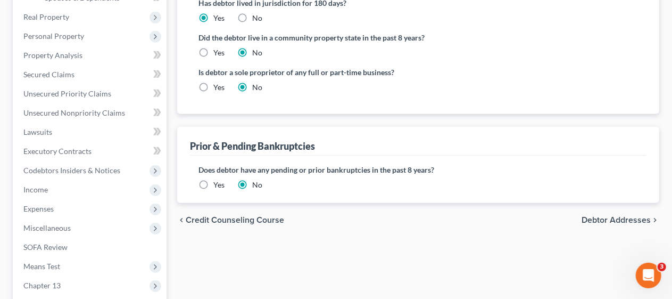
scroll to position [319, 0]
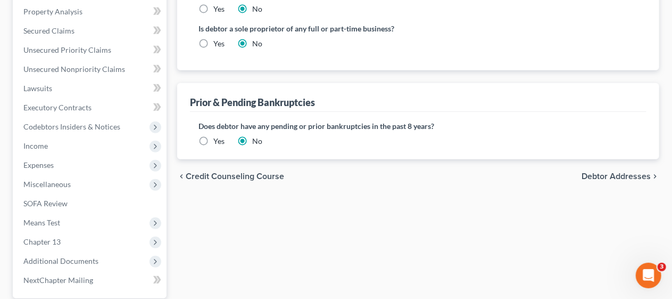
click at [606, 172] on span "Debtor Addresses" at bounding box center [616, 176] width 69 height 9
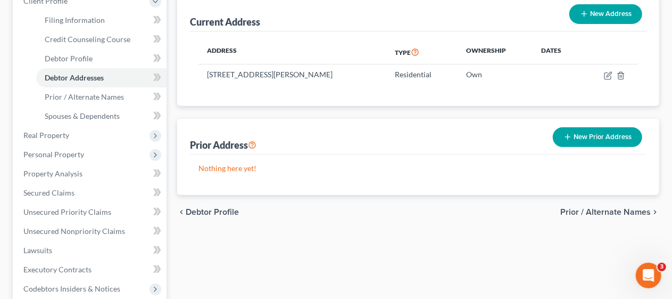
scroll to position [160, 0]
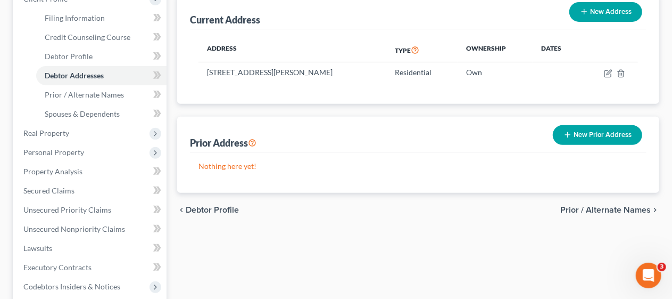
click at [583, 205] on span "Prior / Alternate Names" at bounding box center [605, 209] width 90 height 9
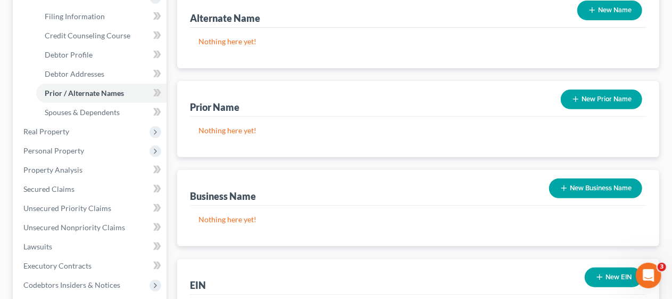
scroll to position [213, 0]
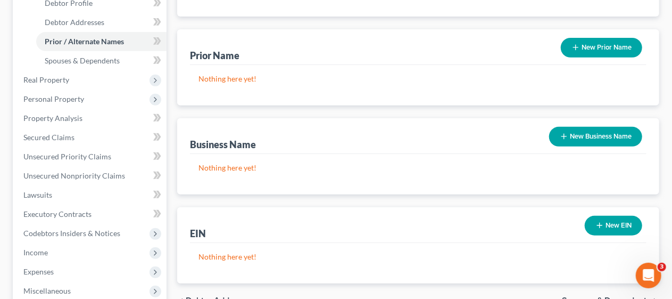
click at [585, 296] on span "Spouses & Dependents" at bounding box center [606, 300] width 89 height 9
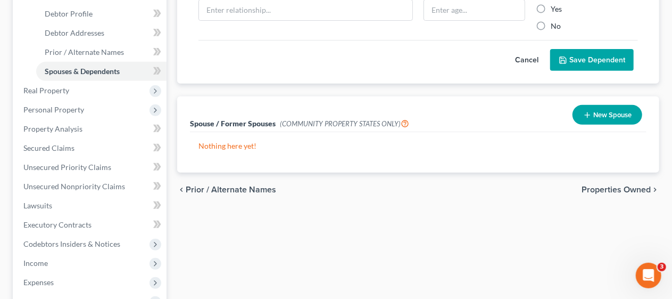
scroll to position [213, 0]
